Goal: Information Seeking & Learning: Learn about a topic

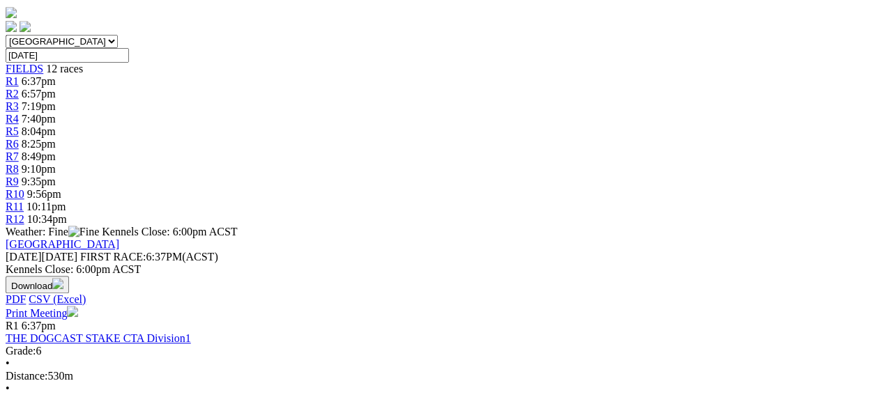
scroll to position [72, 0]
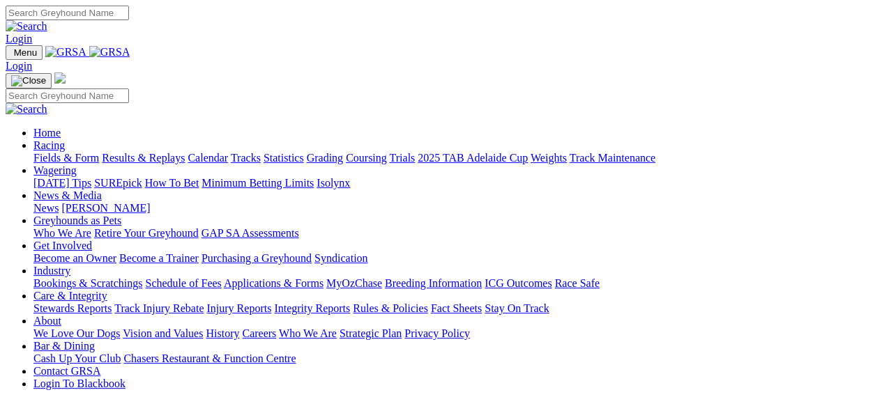
click at [107, 290] on link "Care & Integrity" at bounding box center [70, 296] width 74 height 12
click at [84, 302] on link "Stewards Reports" at bounding box center [72, 308] width 78 height 12
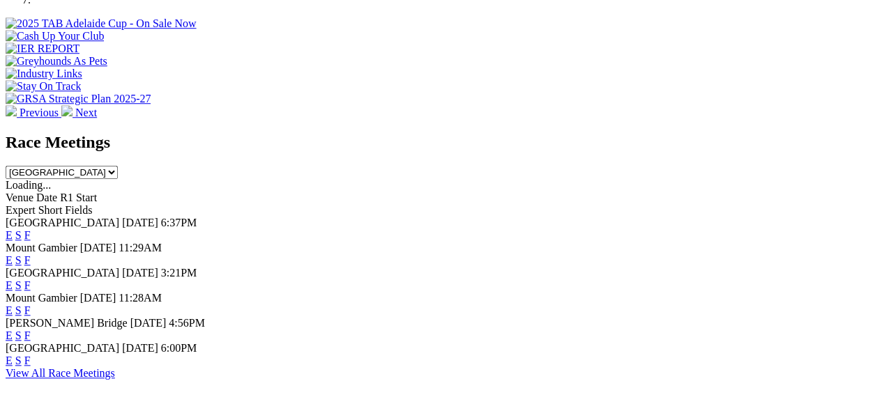
scroll to position [518, 0]
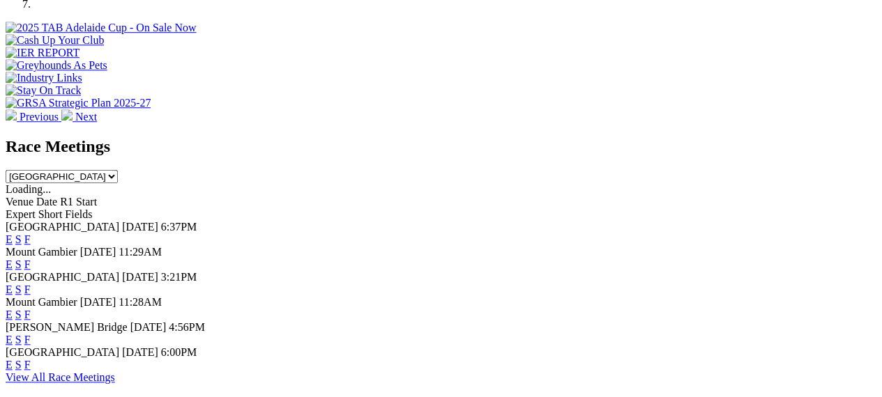
click at [31, 284] on link "F" at bounding box center [27, 290] width 6 height 12
